Goal: Task Accomplishment & Management: Manage account settings

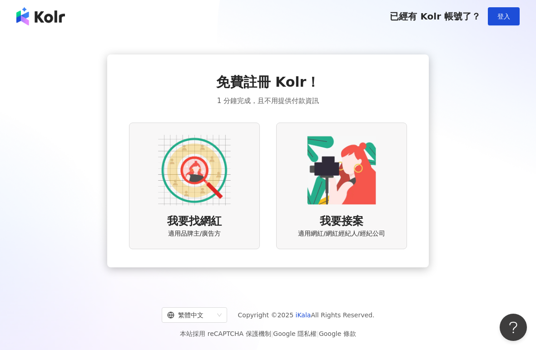
click at [394, 227] on div "我要接案 適用網紅/網紅經紀人/經紀公司" at bounding box center [341, 186] width 131 height 127
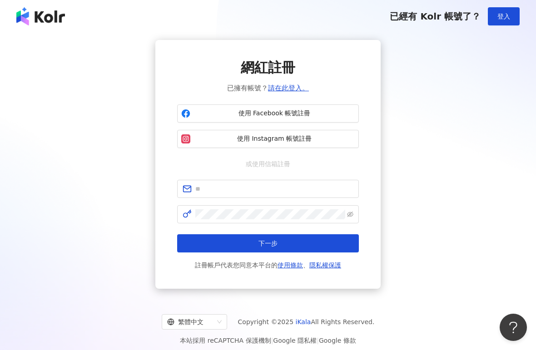
click at [342, 142] on span "使用 Instagram 帳號註冊" at bounding box center [274, 139] width 161 height 9
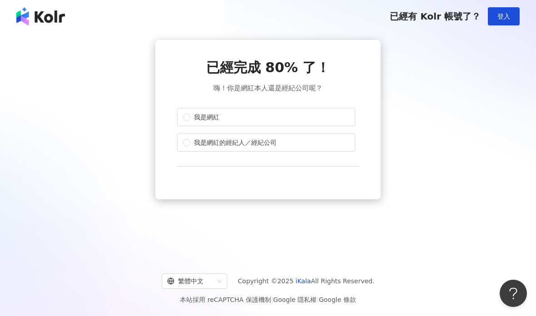
click at [335, 122] on label "我是網紅" at bounding box center [266, 117] width 178 height 18
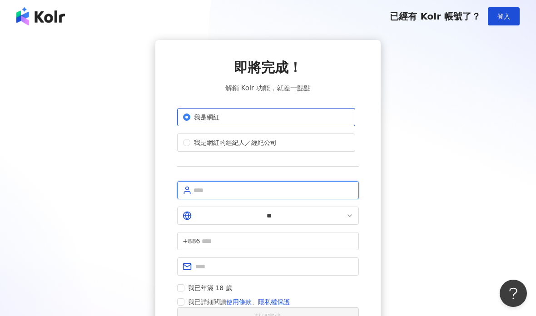
click at [325, 190] on input "text" at bounding box center [274, 190] width 160 height 10
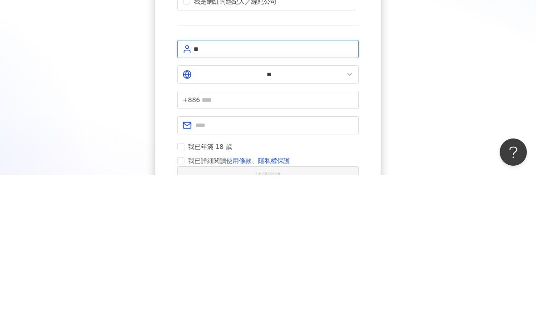
type input "**"
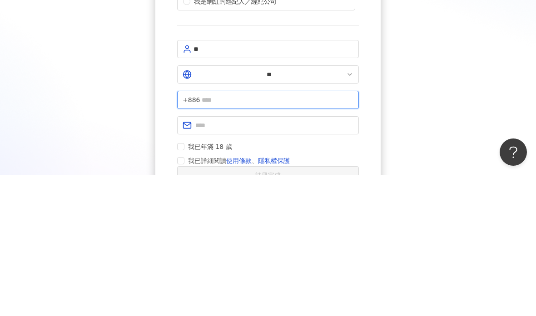
click at [328, 236] on input "text" at bounding box center [278, 241] width 152 height 10
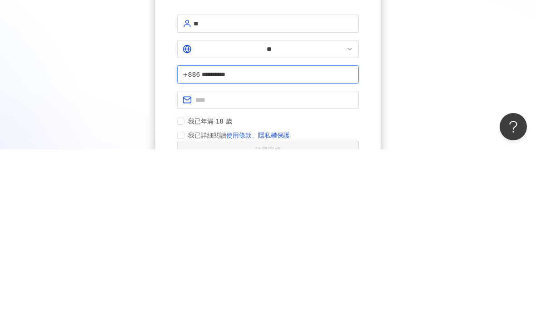
type input "**********"
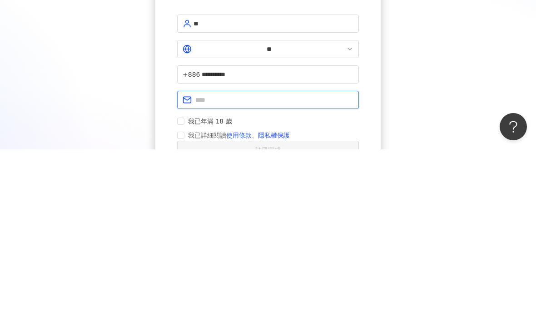
click at [301, 262] on input "text" at bounding box center [274, 267] width 158 height 10
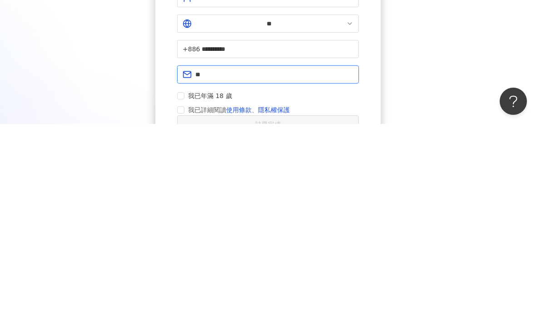
type input "*"
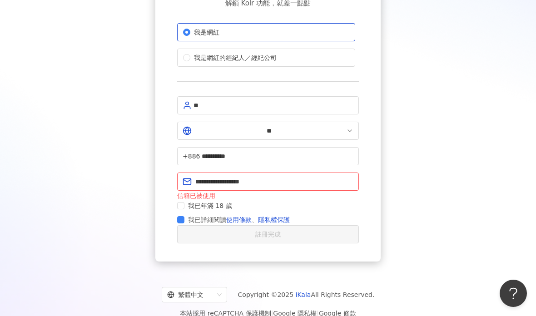
click at [184, 201] on label "我已年滿 18 歲" at bounding box center [206, 206] width 59 height 10
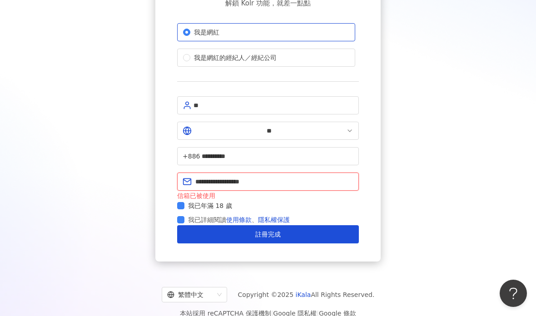
click at [301, 177] on input "**********" at bounding box center [274, 182] width 158 height 10
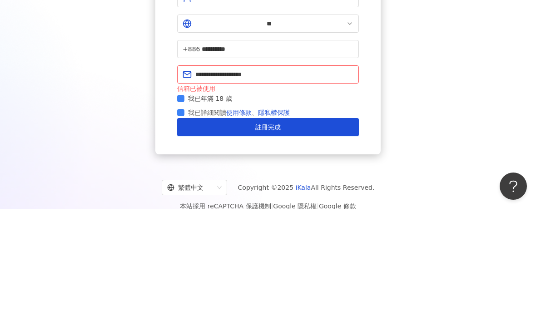
scroll to position [88, 0]
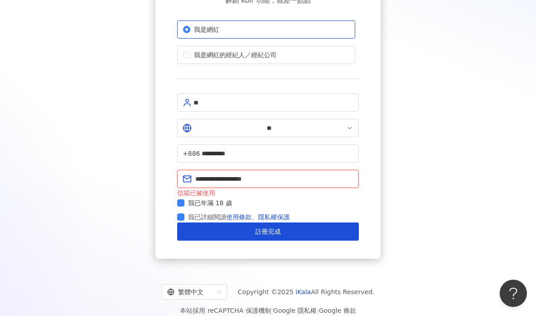
type input "**********"
click at [183, 223] on button "註冊完成" at bounding box center [268, 232] width 182 height 18
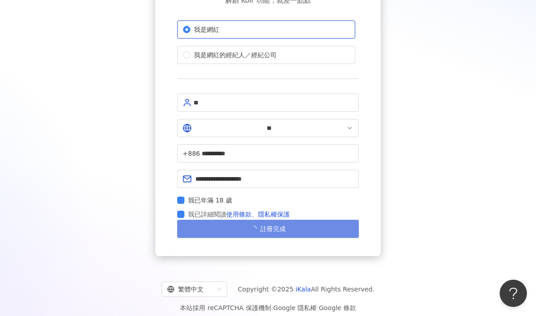
scroll to position [85, 0]
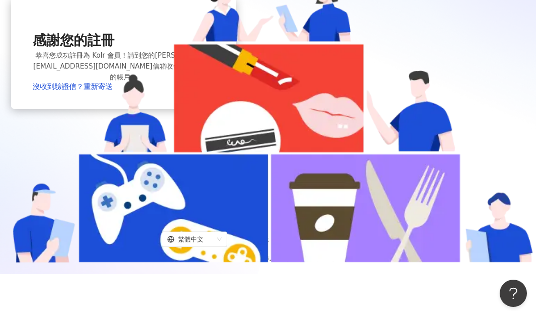
scroll to position [41, 0]
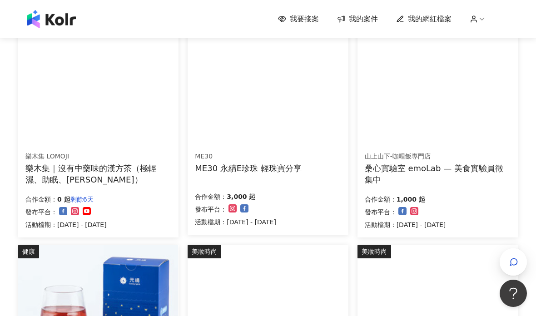
scroll to position [335, 0]
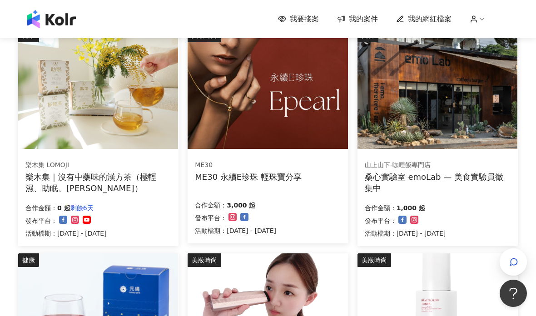
click at [277, 181] on div "ME30 永續E珍珠 輕珠寶分享" at bounding box center [248, 176] width 107 height 11
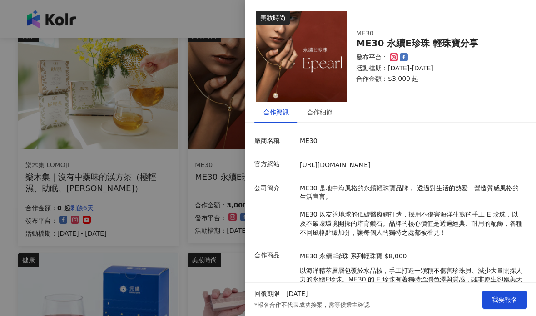
scroll to position [0, 0]
click at [318, 111] on div "合作細節" at bounding box center [319, 112] width 25 height 10
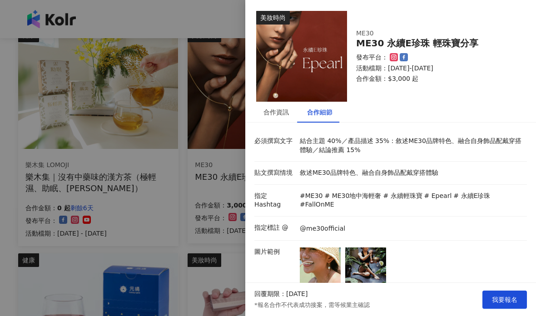
click at [307, 122] on div "合作細節" at bounding box center [320, 112] width 44 height 21
click at [268, 115] on div "合作資訊" at bounding box center [276, 112] width 25 height 10
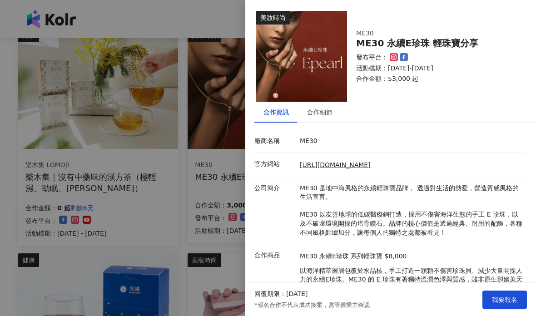
click at [35, 75] on div at bounding box center [268, 158] width 536 height 316
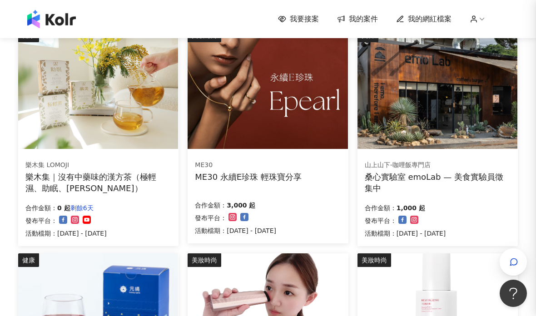
click at [197, 20] on div at bounding box center [268, 158] width 536 height 316
click at [210, 175] on div "ME30 永續E珍珠 輕珠寶分享" at bounding box center [248, 176] width 107 height 11
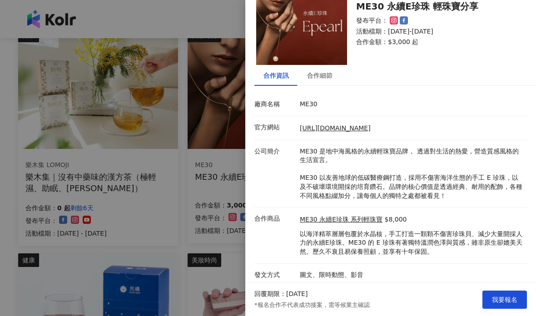
scroll to position [36, 0]
click at [401, 271] on p "圖文、限時動態、影音" at bounding box center [411, 275] width 223 height 9
click at [323, 80] on div "合作細節" at bounding box center [319, 76] width 25 height 10
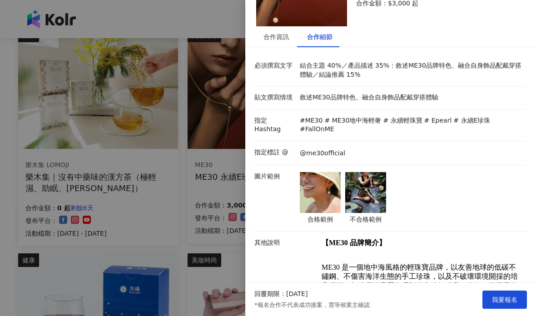
scroll to position [76, 0]
click at [329, 183] on img at bounding box center [320, 192] width 41 height 41
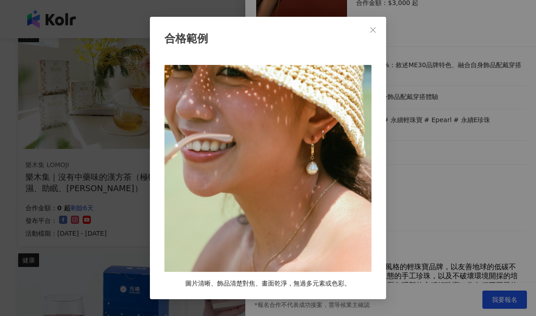
click at [448, 172] on div "合格範例 圖片清晰、飾品清楚對焦、畫面乾淨，無過多元素或色彩。" at bounding box center [268, 158] width 536 height 316
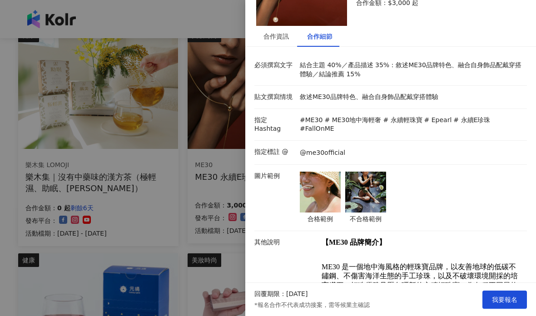
click at [385, 183] on img at bounding box center [365, 192] width 41 height 41
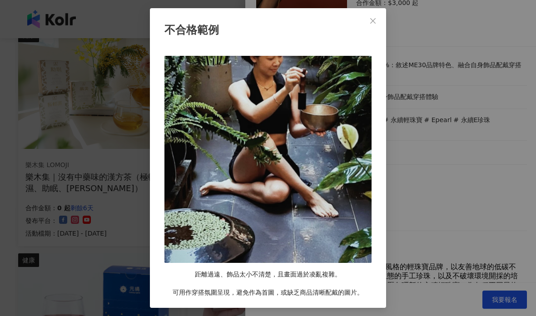
click at [476, 156] on div "不合格範例 距離過遠、飾品太小不清楚，且畫面過於凌亂複雜。 可用作穿搭氛圍呈現，避免作為首圖，或缺乏商品清晰配戴的圖片。" at bounding box center [268, 158] width 536 height 316
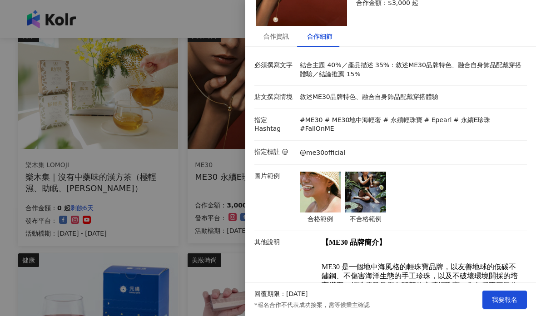
click at [438, 263] on span "ME30 是一個地中海風格的輕珠寶品牌，以友善地球的低碳不鏽鋼、不傷害海洋生態的手工珍珠，以及不破壞環境開採的培育鑽石，打造優雅且歷久彌新的永續輕珠寶。為各種…" at bounding box center [420, 281] width 196 height 36
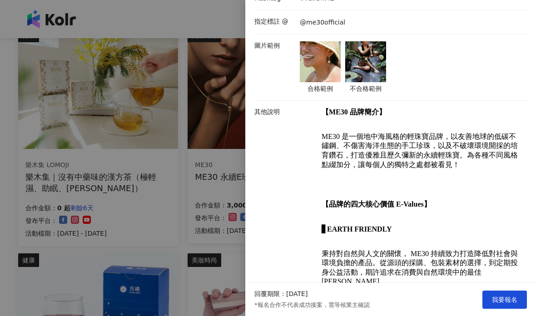
scroll to position [222, 0]
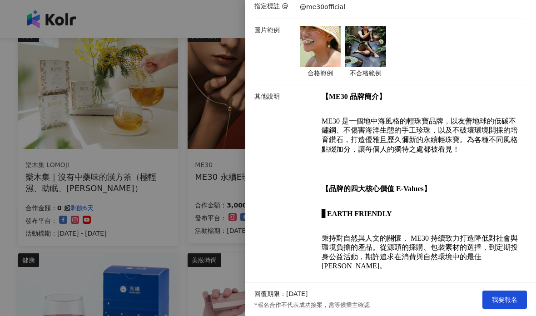
click at [185, 226] on div at bounding box center [268, 158] width 536 height 316
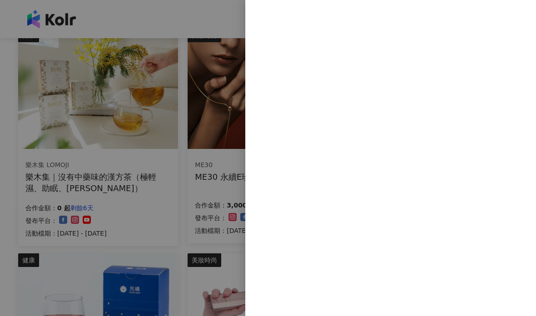
scroll to position [0, 0]
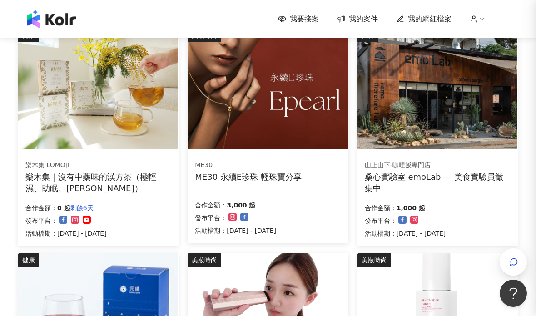
click at [194, 229] on div "ME30 ME30 永續E珍珠 輕珠寶分享 合作金額： 3,000 起 發布平台： 活動檔期：2025/9/30 - 2025/10/15" at bounding box center [268, 198] width 160 height 91
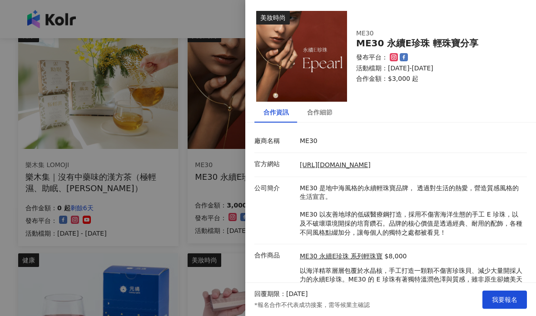
scroll to position [36, 0]
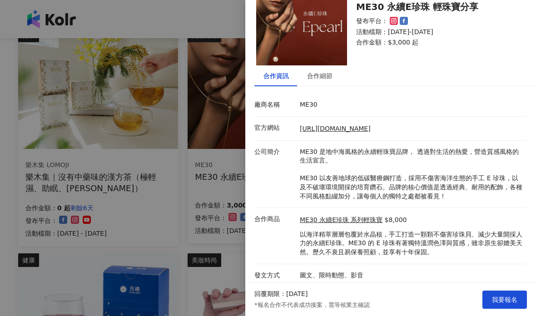
click at [187, 229] on div at bounding box center [268, 158] width 536 height 316
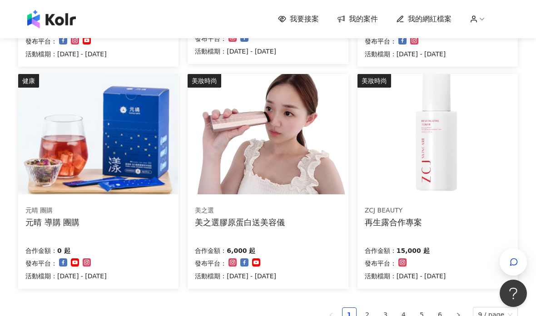
scroll to position [516, 0]
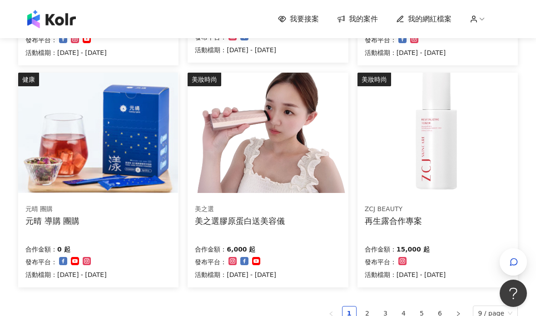
click at [375, 314] on li "2" at bounding box center [367, 313] width 15 height 15
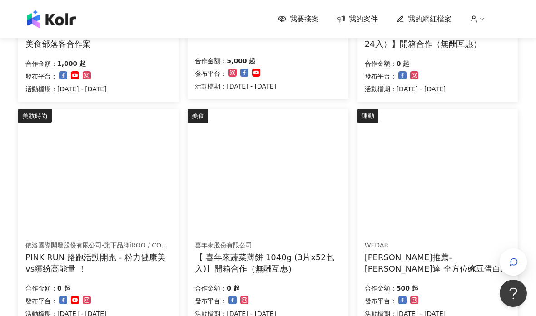
scroll to position [481, 0]
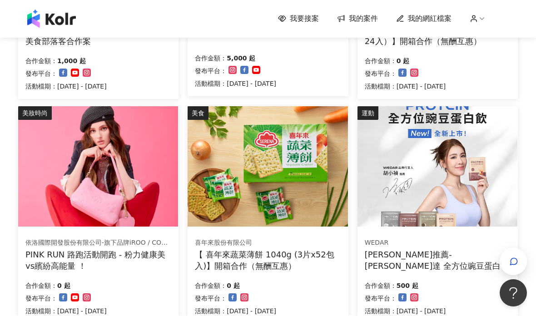
click at [68, 254] on div "PINK RUN 路跑活動開跑 - 粉力健康美vs繽紛高能量 ！" at bounding box center [98, 260] width 146 height 23
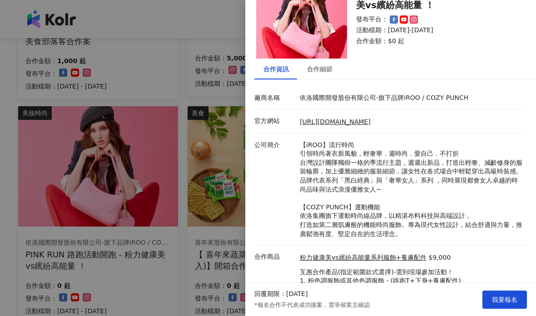
scroll to position [43, 0]
click at [19, 193] on div at bounding box center [268, 158] width 536 height 316
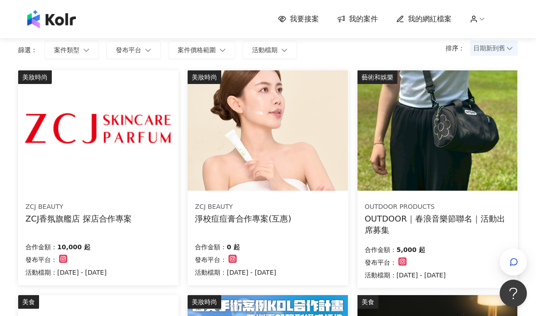
scroll to position [67, 0]
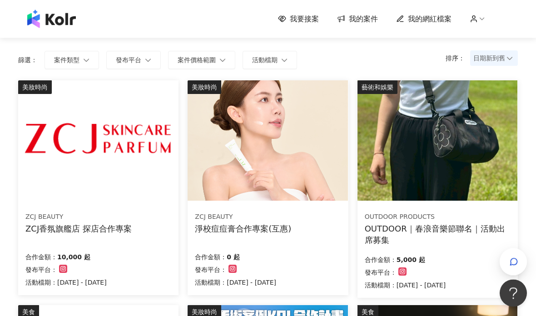
click at [83, 216] on div "ZCJ BEAUTY" at bounding box center [78, 217] width 106 height 9
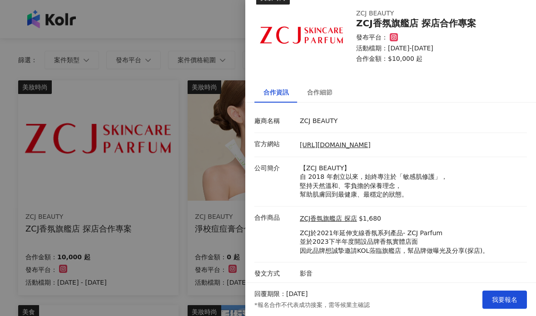
scroll to position [19, 0]
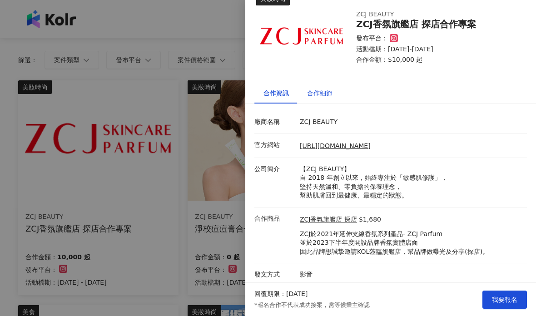
click at [311, 97] on div "合作細節" at bounding box center [319, 93] width 25 height 10
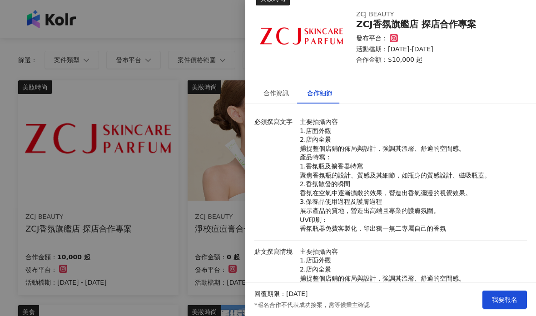
click at [210, 253] on div at bounding box center [268, 158] width 536 height 316
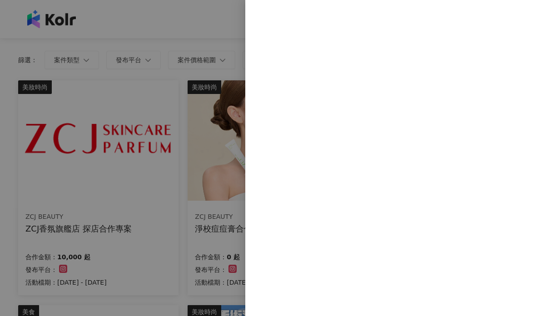
scroll to position [0, 0]
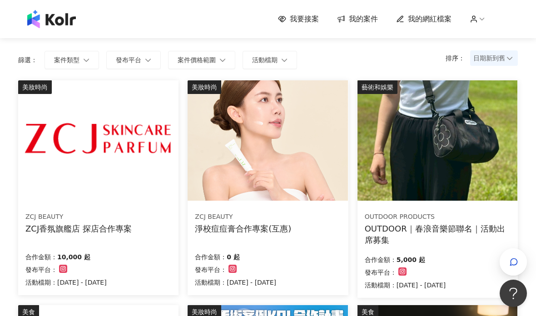
click at [395, 234] on div "OUTDOOR｜春浪音樂節聯名｜活動出席募集" at bounding box center [438, 234] width 146 height 23
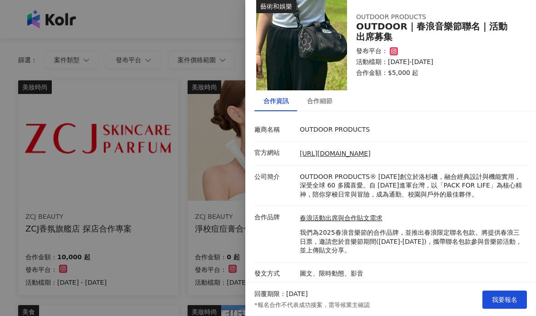
scroll to position [10, 0]
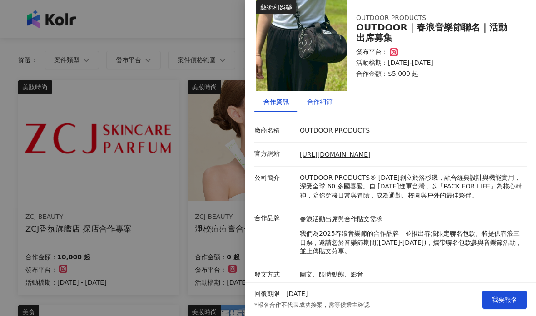
click at [322, 106] on div "合作細節" at bounding box center [319, 102] width 25 height 10
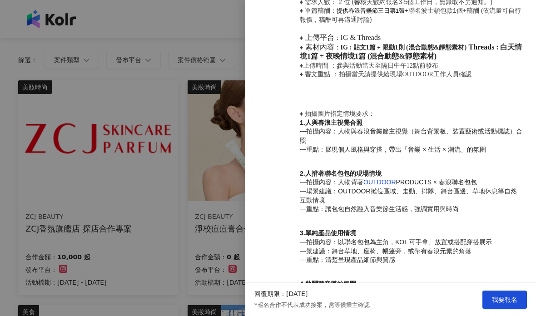
scroll to position [293, 0]
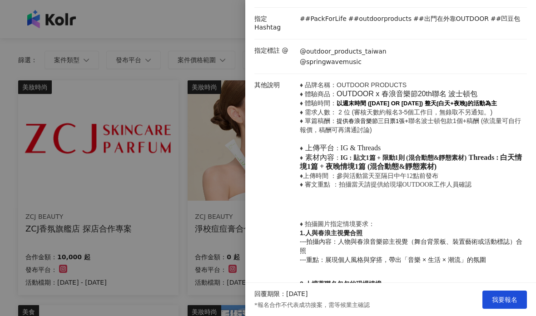
click at [218, 229] on div at bounding box center [268, 158] width 536 height 316
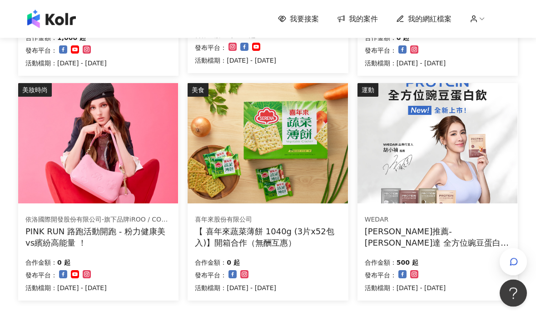
scroll to position [623, 0]
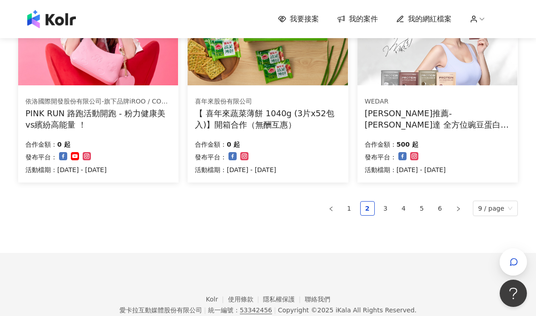
click at [393, 202] on link "3" at bounding box center [386, 209] width 14 height 14
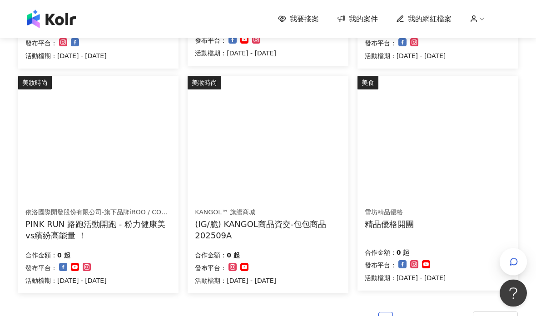
scroll to position [563, 0]
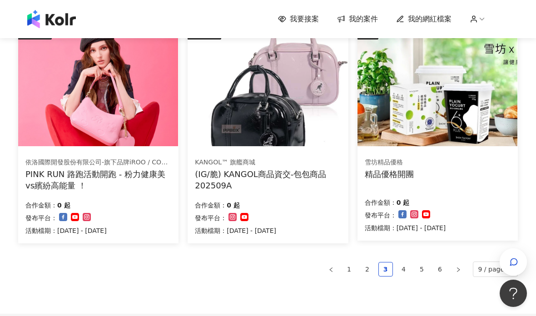
click at [315, 179] on div "(IG/脆) KANGOL商品資交-包包商品202509A" at bounding box center [268, 180] width 146 height 23
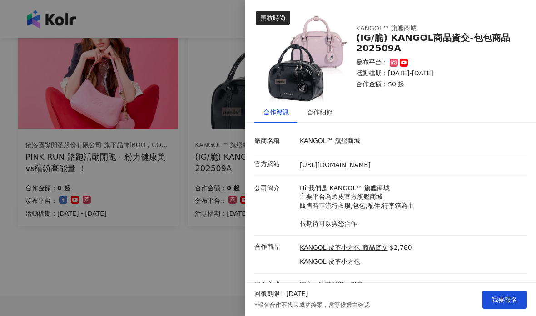
scroll to position [569, 0]
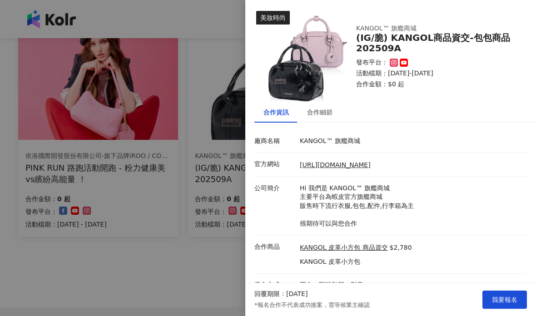
click at [384, 244] on link "KANGOL 皮革小方包 商品資交" at bounding box center [344, 248] width 88 height 9
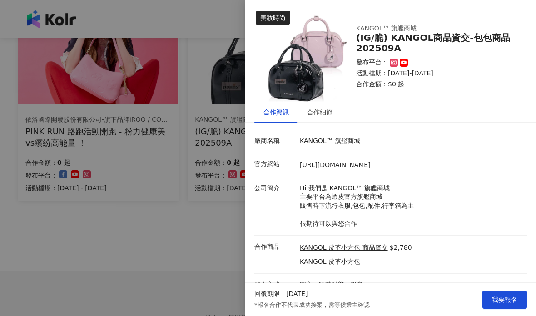
click at [321, 122] on div "合作細節" at bounding box center [320, 112] width 44 height 21
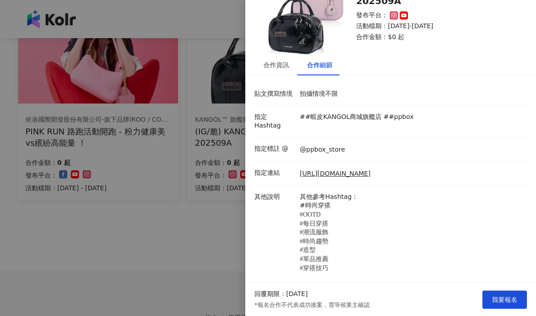
scroll to position [46, 0]
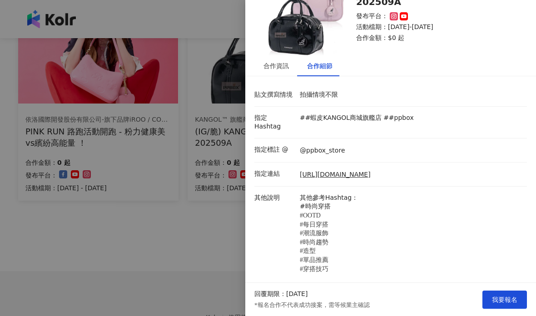
click at [231, 258] on div at bounding box center [268, 158] width 536 height 316
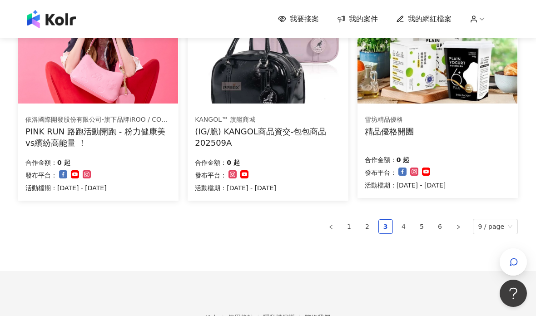
click at [409, 229] on link "4" at bounding box center [404, 227] width 14 height 14
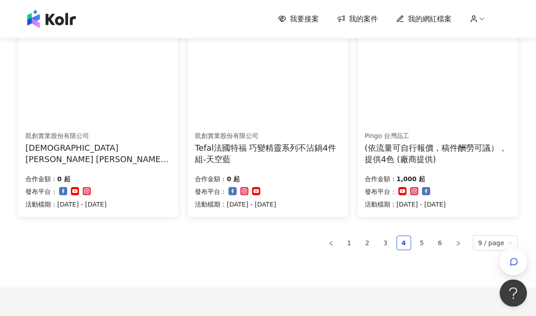
scroll to position [593, 0]
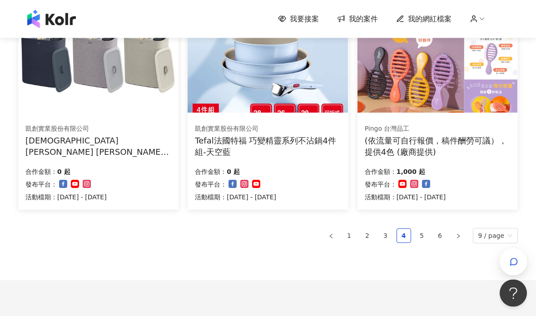
click at [429, 235] on link "5" at bounding box center [422, 236] width 14 height 14
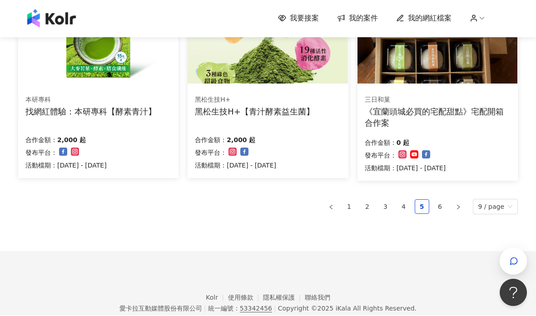
scroll to position [621, 0]
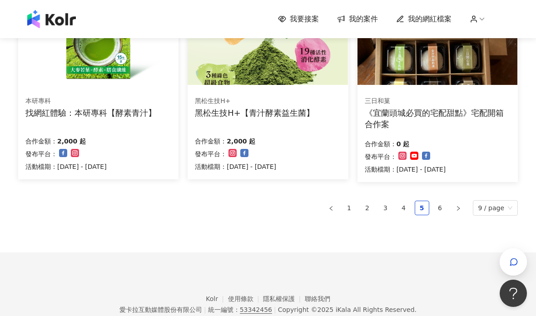
click at [444, 207] on link "6" at bounding box center [441, 208] width 14 height 14
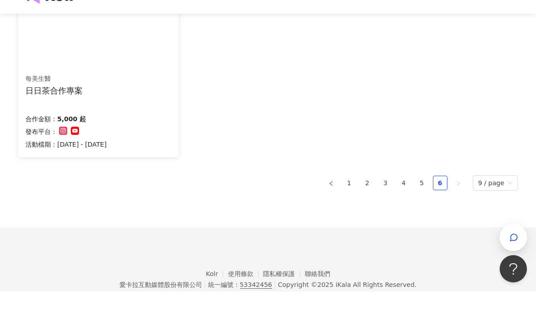
scroll to position [655, 0]
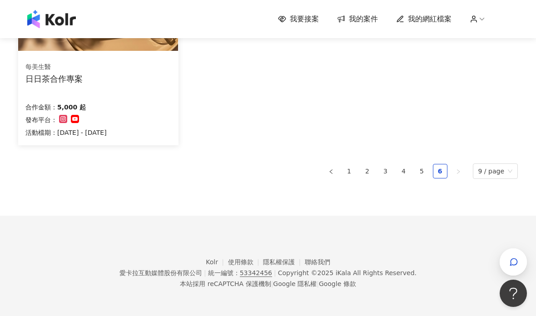
click at [356, 166] on link "1" at bounding box center [350, 172] width 14 height 14
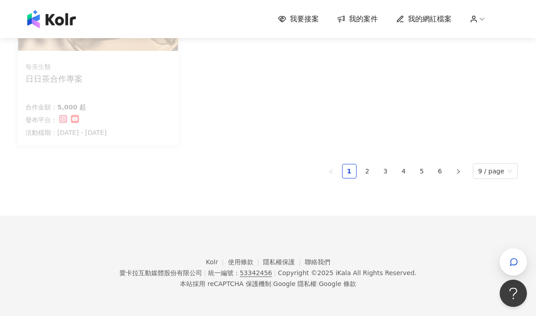
click at [346, 172] on link "1" at bounding box center [350, 172] width 14 height 14
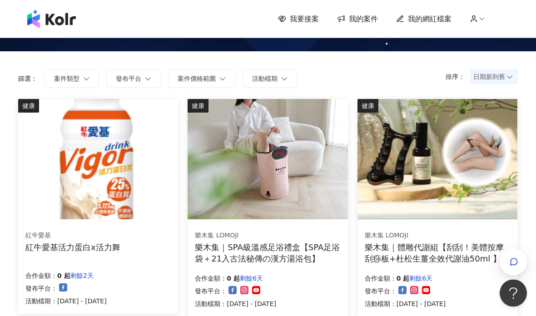
scroll to position [0, 0]
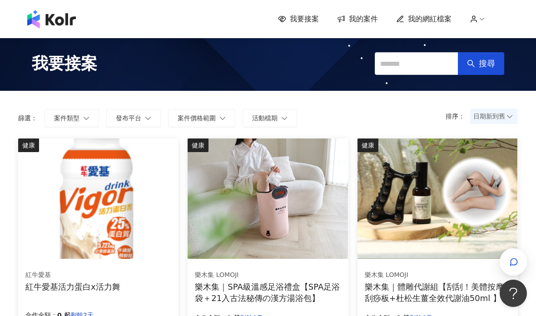
click at [217, 127] on button "案件價格範圍" at bounding box center [201, 118] width 67 height 18
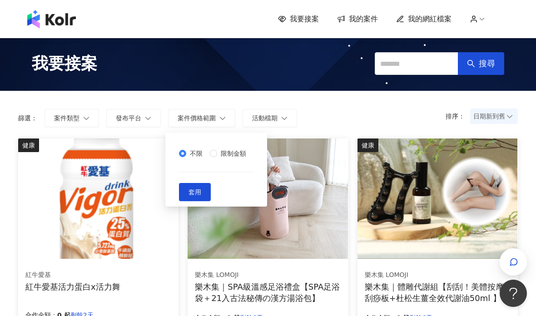
click at [312, 112] on form "排序： 日期新到舊 篩選： 案件類型 發布平台 案件價格範圍 活動檔期 不限 限制金額 套用" at bounding box center [268, 118] width 500 height 18
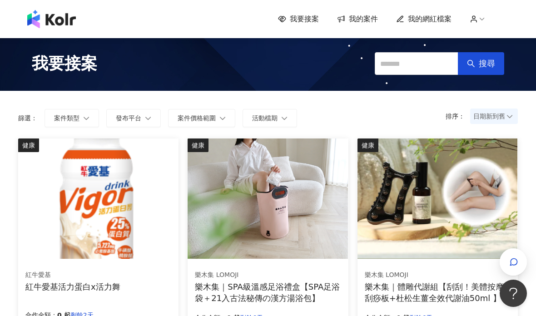
click at [283, 121] on button "活動檔期" at bounding box center [270, 118] width 55 height 18
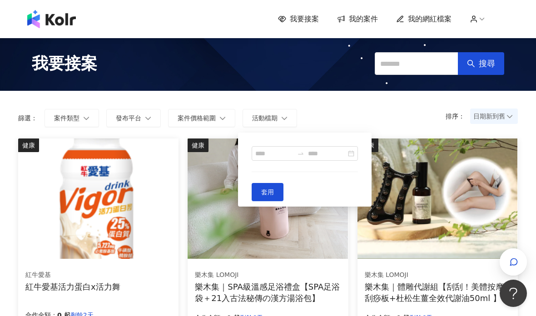
click at [336, 106] on div "排序： 日期新到舊 篩選： 案件類型 發布平台 案件價格範圍 活動檔期 套用 清除 套用" at bounding box center [268, 115] width 518 height 48
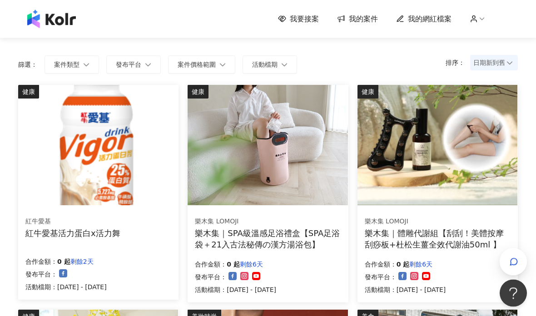
scroll to position [55, 0]
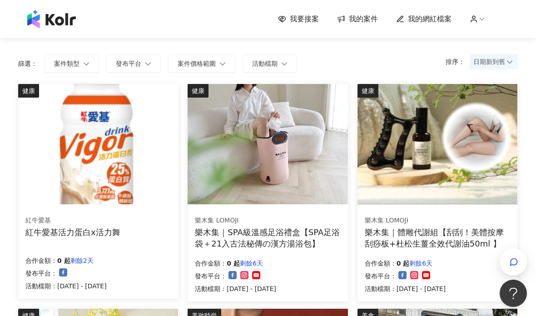
click at [104, 235] on div "紅牛愛基活力蛋白x活力舞" at bounding box center [72, 232] width 95 height 11
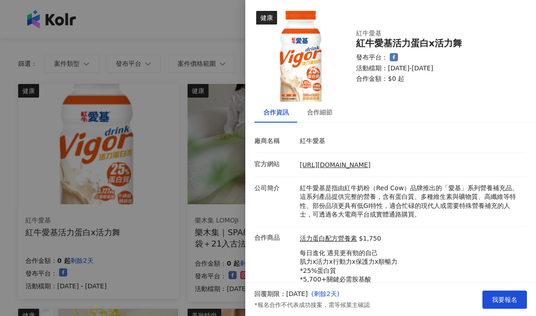
scroll to position [0, 0]
click at [335, 111] on div "合作細節" at bounding box center [320, 112] width 44 height 21
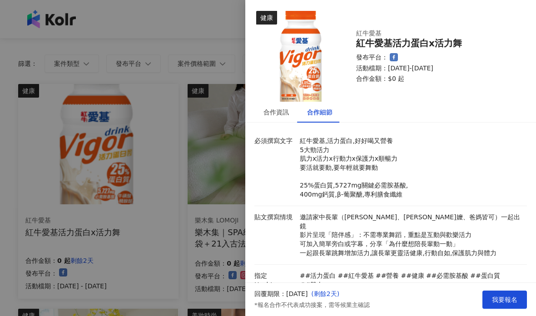
click at [329, 117] on div "合作細節" at bounding box center [319, 112] width 25 height 10
click at [394, 81] on p "合作金額： $0 起" at bounding box center [436, 79] width 160 height 9
click at [390, 83] on p "合作金額： $0 起" at bounding box center [436, 79] width 160 height 9
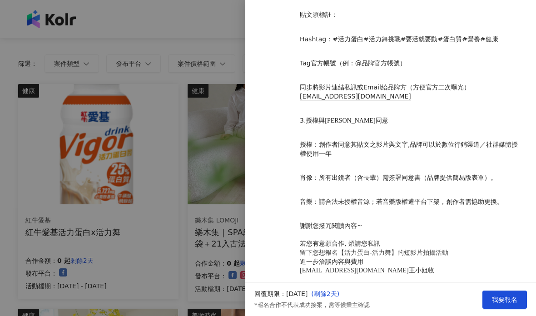
scroll to position [790, 0]
click at [188, 299] on div at bounding box center [268, 158] width 536 height 316
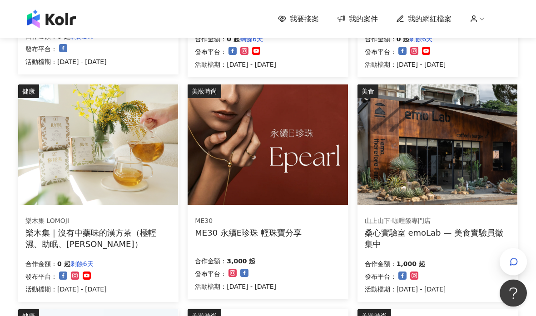
scroll to position [278, 0]
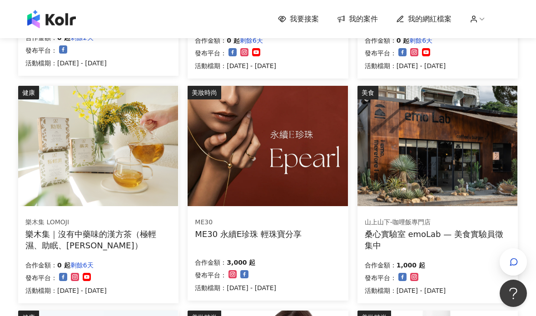
click at [289, 235] on div "ME30 永續E珍珠 輕珠寶分享" at bounding box center [248, 234] width 107 height 11
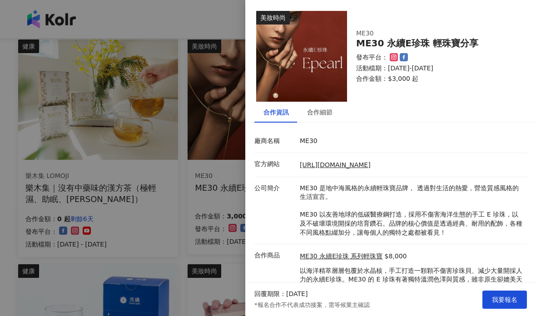
scroll to position [325, 0]
click at [338, 111] on div "合作細節" at bounding box center [320, 112] width 44 height 21
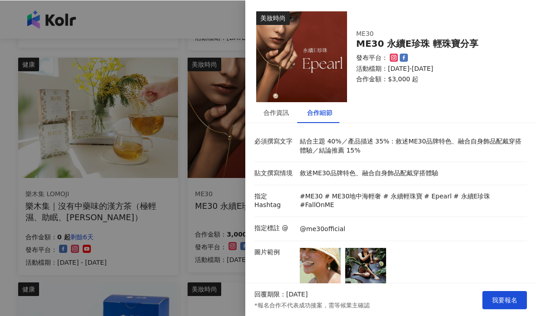
scroll to position [0, 0]
click at [284, 122] on div "合作資訊" at bounding box center [276, 112] width 44 height 21
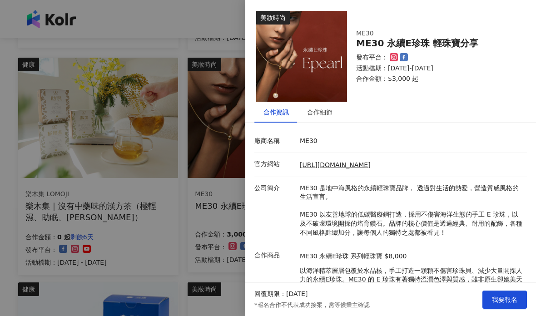
click at [287, 115] on div "合作資訊" at bounding box center [276, 112] width 25 height 10
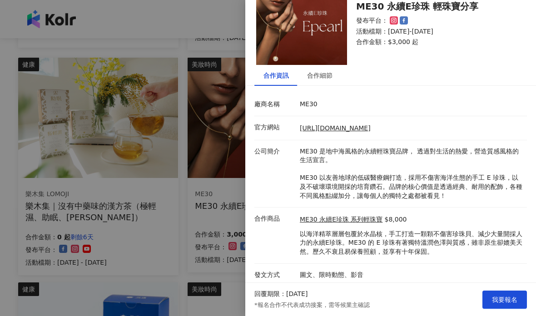
scroll to position [36, 0]
click at [177, 109] on div at bounding box center [268, 158] width 536 height 316
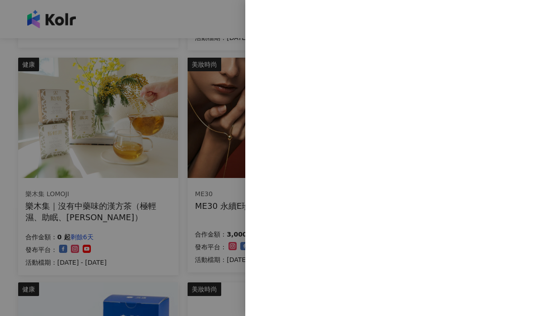
scroll to position [0, 0]
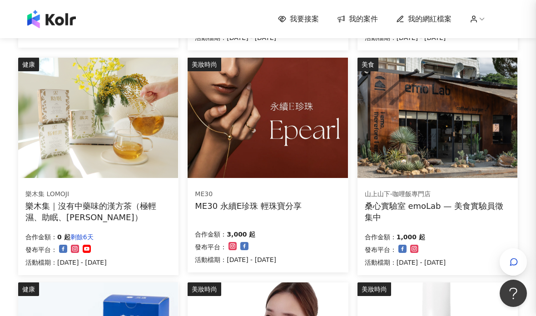
click at [179, 111] on div at bounding box center [268, 158] width 536 height 316
click at [283, 209] on div "ME30 永續E珍珠 輕珠寶分享" at bounding box center [248, 205] width 107 height 11
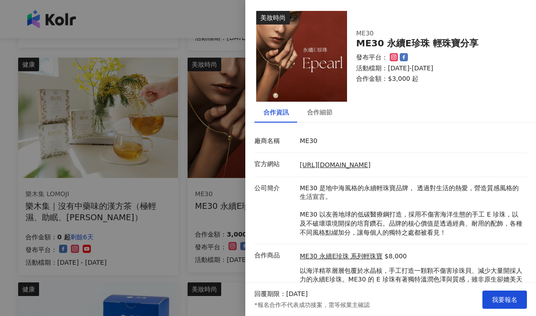
click at [98, 164] on div at bounding box center [268, 158] width 536 height 316
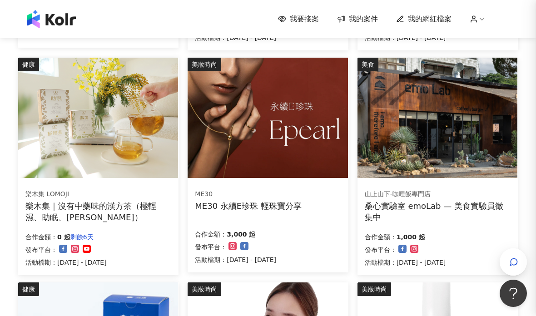
click at [121, 198] on div "樂木集 LOMOJI 樂木集｜沒有中藥味的漢方茶（極輕濕、助眠、亮妍）" at bounding box center [98, 206] width 146 height 33
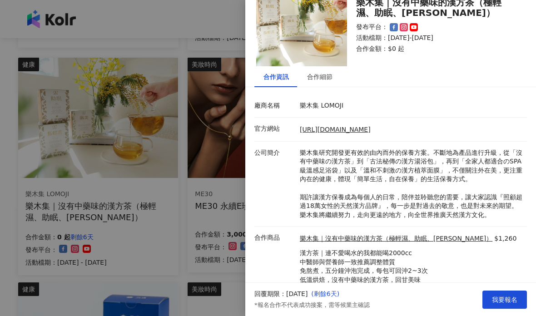
scroll to position [35, 0]
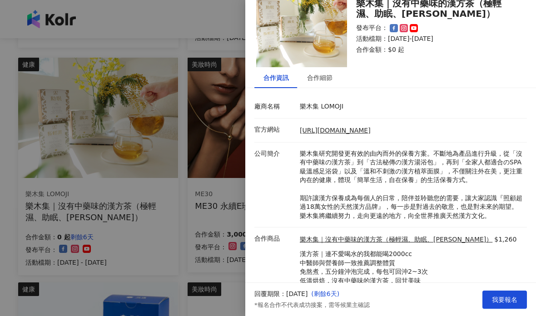
click at [84, 168] on div at bounding box center [268, 158] width 536 height 316
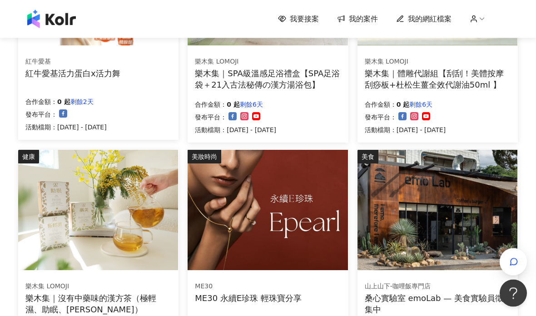
scroll to position [214, 0]
click at [261, 304] on div "ME30 ME30 永續E珍珠 輕珠寶分享 合作金額： 3,000 起 發布平台： 活動檔期：2025/9/30 - 2025/10/15" at bounding box center [268, 319] width 160 height 91
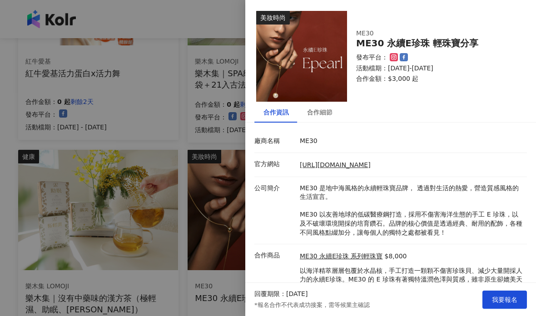
click at [514, 304] on span "我要報名" at bounding box center [504, 299] width 25 height 7
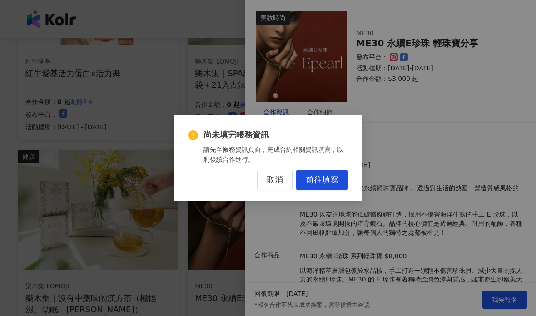
click at [310, 185] on span "前往填寫" at bounding box center [322, 180] width 33 height 10
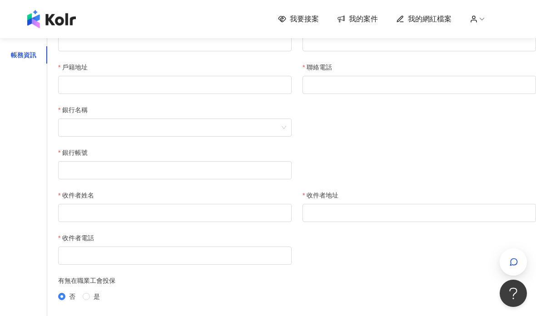
scroll to position [31, 0]
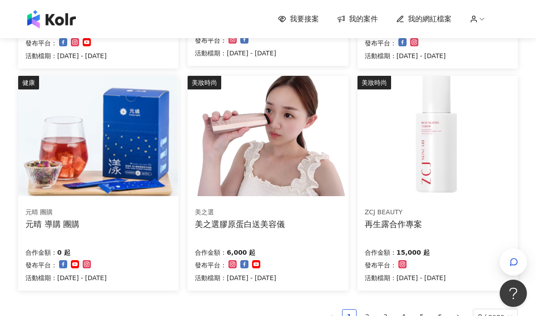
scroll to position [514, 0]
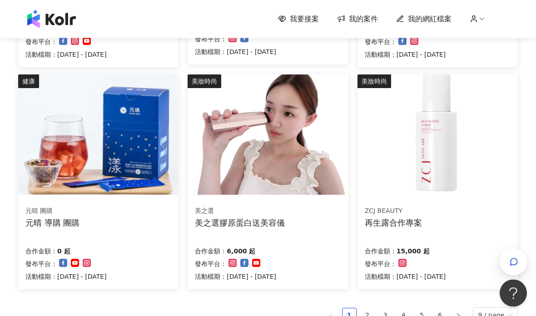
click at [372, 309] on link "2" at bounding box center [368, 316] width 14 height 14
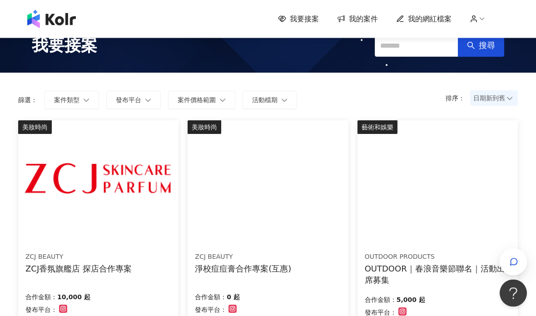
scroll to position [18, 0]
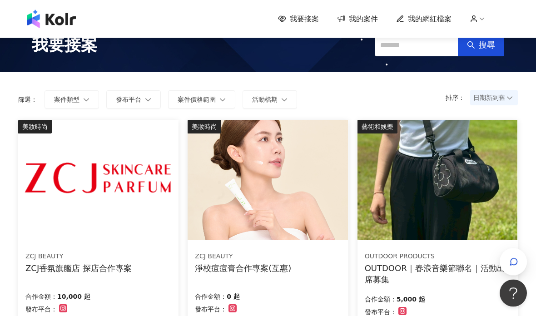
click at [359, 15] on span "我的案件" at bounding box center [363, 19] width 29 height 10
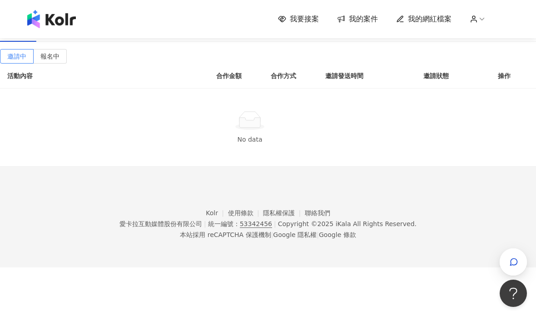
click at [303, 44] on div "建議執行流程 確認中 進行中(0) 已結束(0) 邀請中 報名中 活動內容 合作金額 合作方式 邀請發送時間 邀請狀態 操作 No data" at bounding box center [268, 83] width 536 height 167
click at [302, 23] on span "我要接案" at bounding box center [304, 19] width 29 height 10
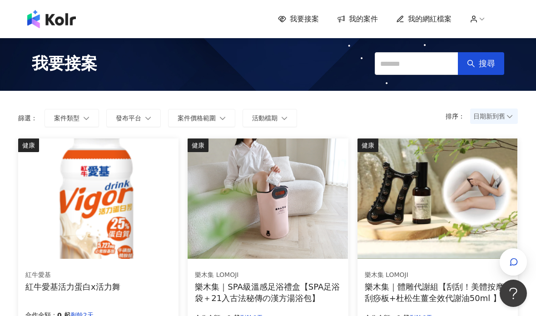
click at [486, 37] on div "我要接案 我的案件 我的網紅檔案" at bounding box center [268, 19] width 536 height 38
click at [482, 37] on div "我要接案 我的案件 我的網紅檔案" at bounding box center [268, 19] width 536 height 38
click at [475, 45] on div "搜尋" at bounding box center [440, 63] width 130 height 41
click at [485, 43] on div "我要接案 搜尋" at bounding box center [268, 63] width 536 height 55
click at [473, 39] on div "我要接案 搜尋" at bounding box center [268, 63] width 536 height 55
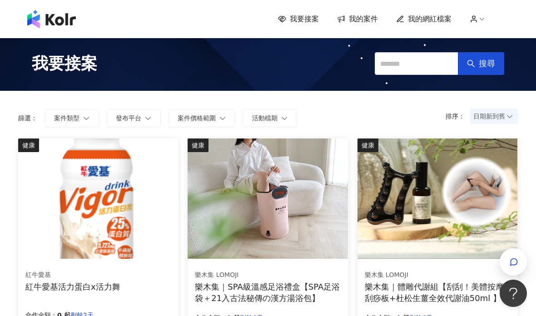
click at [483, 43] on div "我要接案 搜尋" at bounding box center [268, 63] width 536 height 55
click at [449, 45] on div "搜尋" at bounding box center [440, 63] width 130 height 41
click at [445, 43] on div "搜尋" at bounding box center [440, 63] width 130 height 41
click at [440, 33] on div "我要接案 我的案件 我的網紅檔案" at bounding box center [268, 19] width 536 height 38
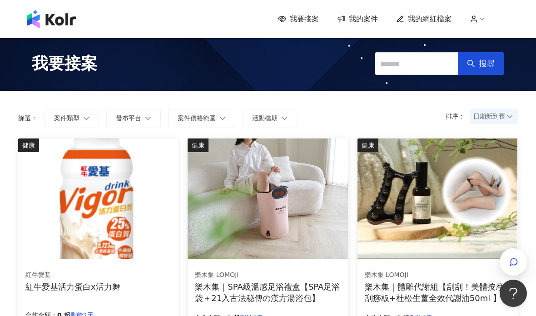
click at [449, 19] on span "我的網紅檔案" at bounding box center [430, 19] width 44 height 10
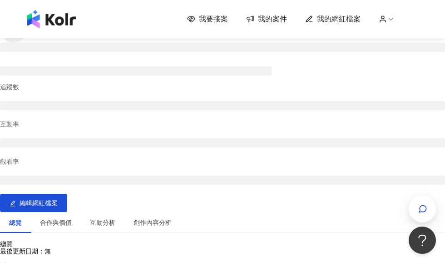
click at [392, 20] on polyline at bounding box center [391, 19] width 4 height 2
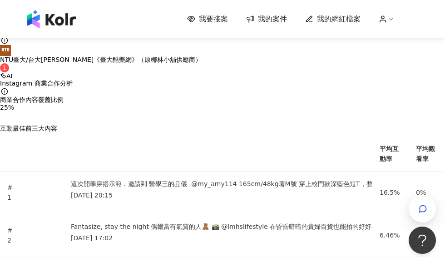
scroll to position [1263, 0]
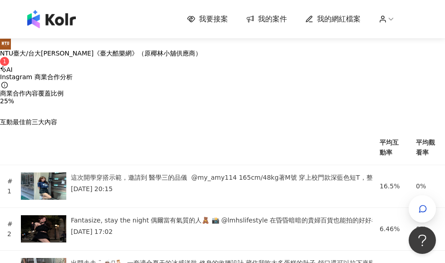
click at [46, 57] on div "NTU臺大/台大[PERSON_NAME]《臺大酷樂網》（原椰林小舖供應商）" at bounding box center [222, 53] width 445 height 7
type input "********"
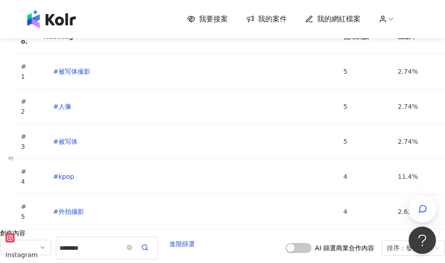
scroll to position [3067, 0]
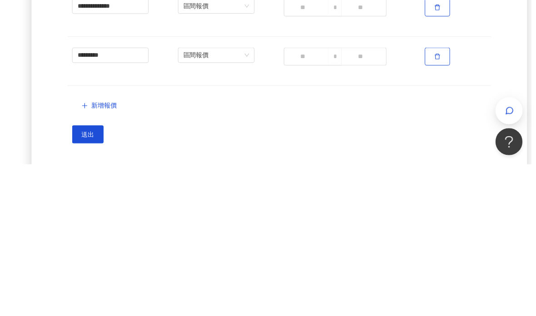
scroll to position [0, 0]
type textarea "**********"
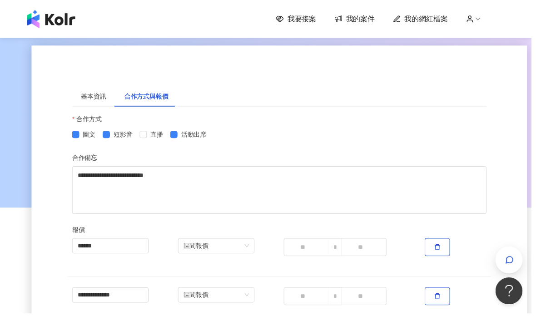
scroll to position [0, 0]
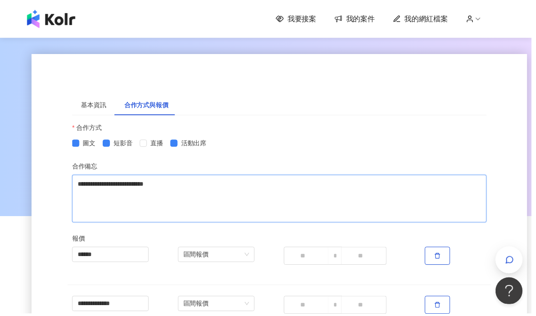
click at [319, 191] on textarea "**********" at bounding box center [282, 200] width 418 height 48
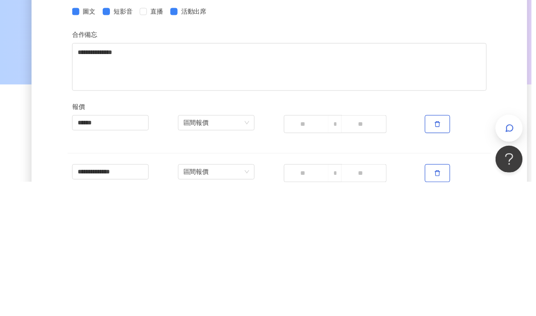
scroll to position [133, 0]
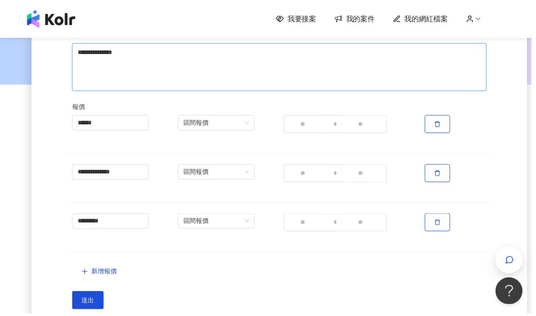
type textarea "**********"
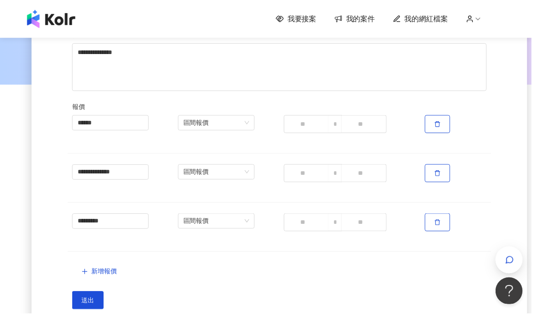
click at [85, 311] on button "送出" at bounding box center [89, 303] width 32 height 18
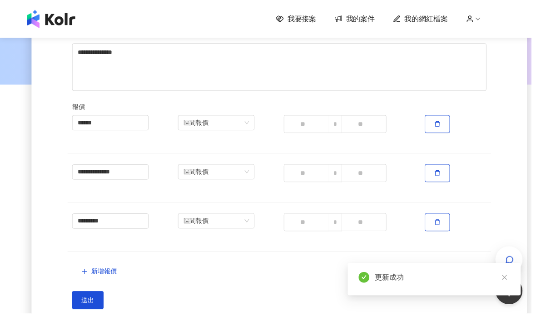
click at [93, 305] on span "送出" at bounding box center [88, 302] width 13 height 7
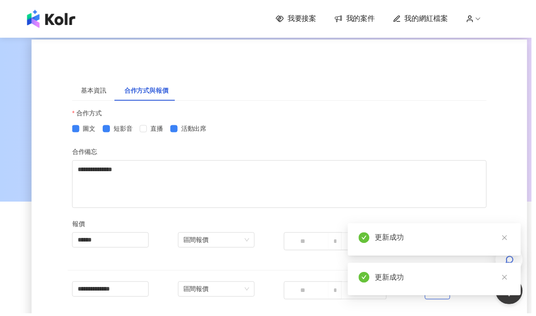
scroll to position [0, 0]
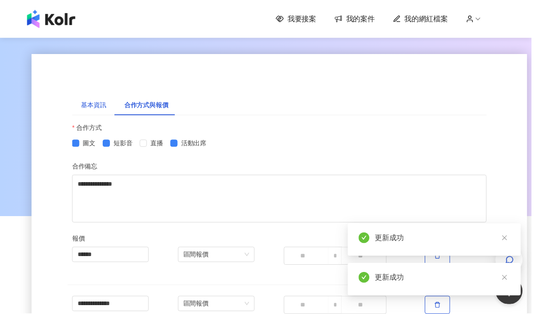
click at [104, 106] on div "基本資訊" at bounding box center [94, 106] width 25 height 10
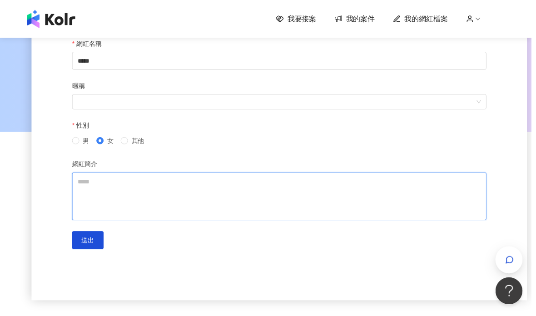
click at [247, 194] on textarea "網紅簡介" at bounding box center [282, 198] width 418 height 48
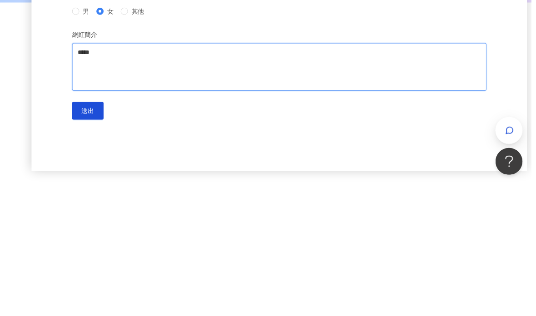
click at [75, 174] on textarea "*****" at bounding box center [282, 198] width 418 height 48
type textarea "*"
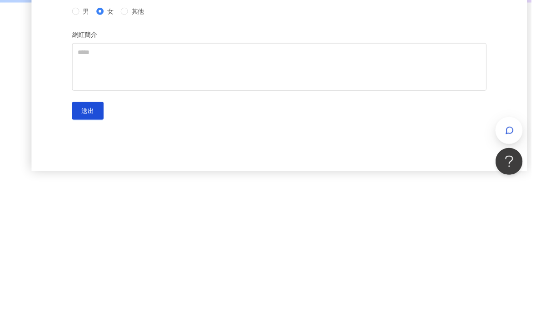
click at [90, 233] on button "送出" at bounding box center [89, 242] width 32 height 18
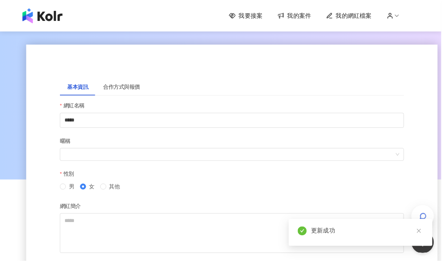
scroll to position [0, 0]
click at [442, 23] on span "我的網紅檔案" at bounding box center [430, 19] width 44 height 10
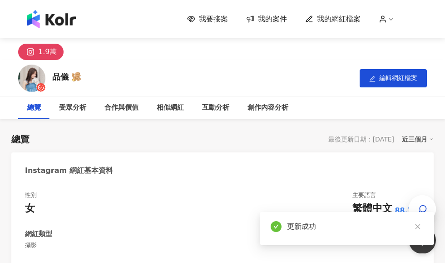
click at [30, 49] on icon at bounding box center [31, 52] width 6 height 6
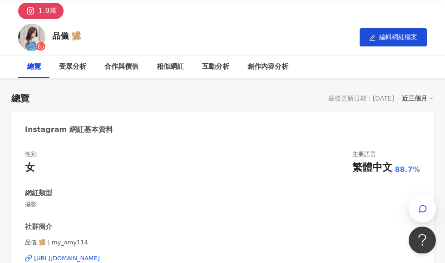
scroll to position [41, 0]
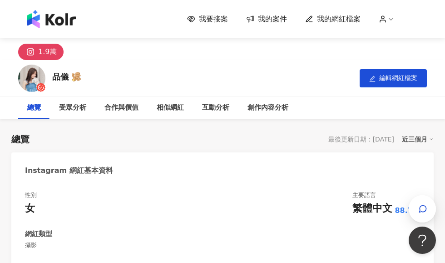
click at [35, 89] on img at bounding box center [31, 78] width 27 height 27
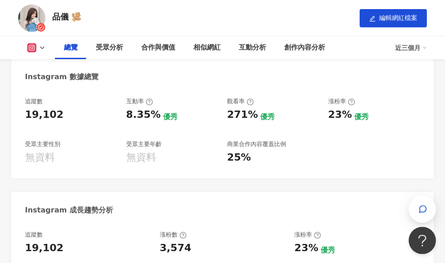
scroll to position [336, 0]
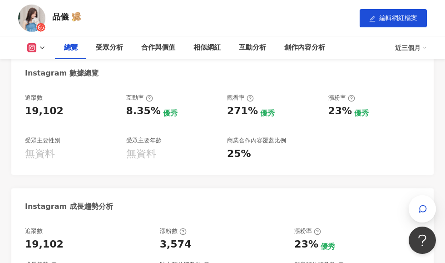
click at [353, 100] on icon at bounding box center [351, 98] width 7 height 7
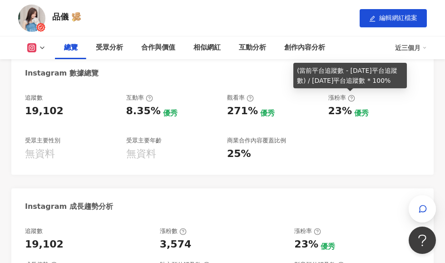
click at [241, 175] on div "Instagram 網紅基本資料 性別 女 主要語言 繁體中文 88.7% 網紅類型 攝影 社群簡介 品儀 🫚 | my_amy114 [URL][DOMAI…" at bounding box center [222, 250] width 423 height 869
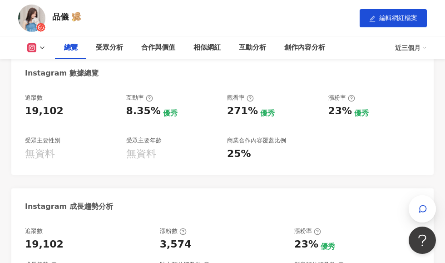
click at [247, 99] on icon at bounding box center [250, 98] width 7 height 7
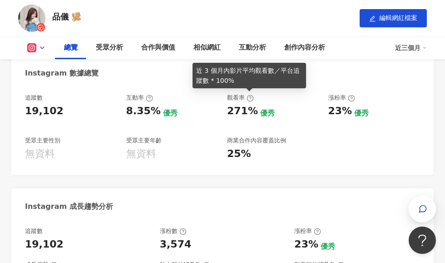
click at [252, 96] on icon at bounding box center [250, 98] width 7 height 7
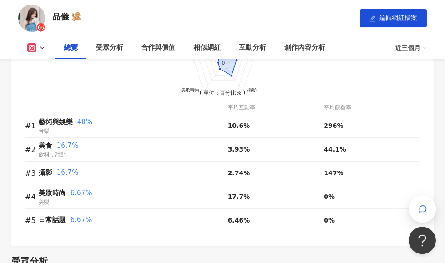
scroll to position [776, 0]
click at [54, 151] on span "飲料．甜點" at bounding box center [52, 154] width 27 height 6
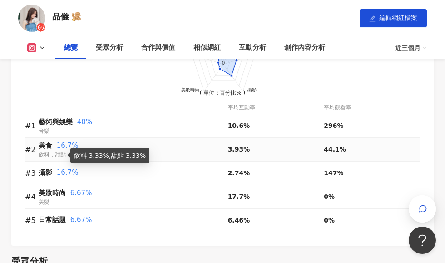
click at [12, 168] on div "前往申請試用方案解鎖 ( 立即註冊 ) 藝術與娛樂 美食 攝影 美妝時尚 日常話題 40 32 24 16 8 0 ( 單位：百分比% ) 平均互動率 平均觀…" at bounding box center [222, 127] width 423 height 236
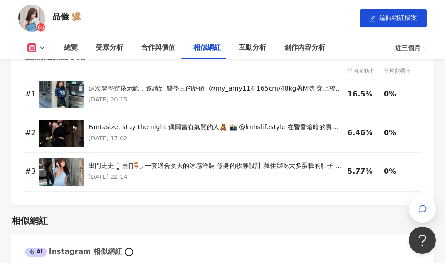
scroll to position [1674, 0]
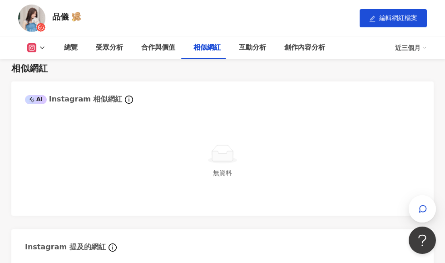
click at [125, 95] on icon "info-circle" at bounding box center [129, 99] width 8 height 8
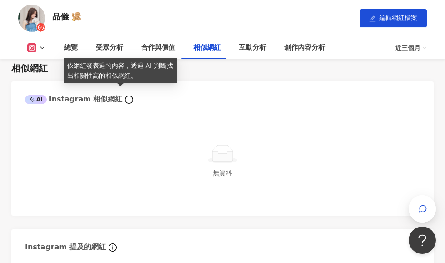
click at [101, 172] on div "無資料" at bounding box center [222, 161] width 395 height 82
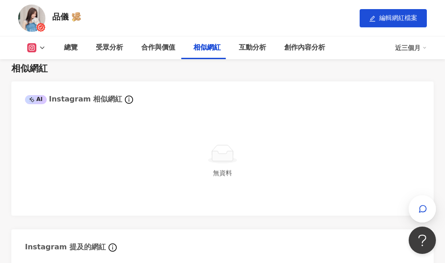
scroll to position [1827, 0]
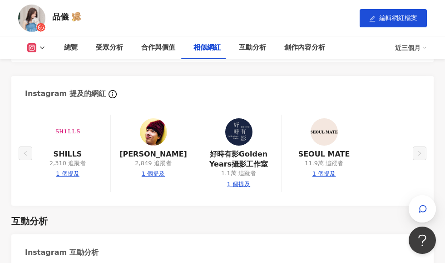
click at [429, 137] on div "SHILLS 2,310 追蹤者 1 個提及 [PERSON_NAME] 2,849 追蹤者 1 個提及 好時有影Golden Years攝影工作室 1.1萬…" at bounding box center [222, 155] width 423 height 100
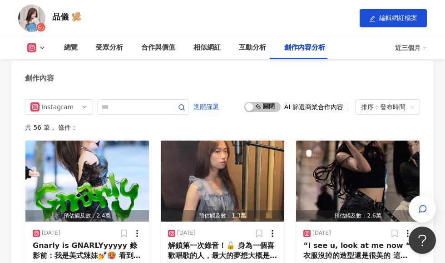
scroll to position [3486, 0]
